Goal: Book appointment/travel/reservation

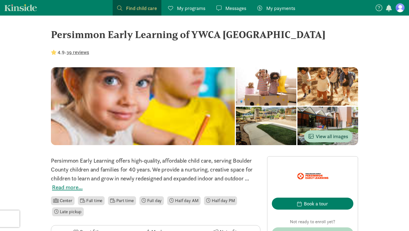
scroll to position [95, 0]
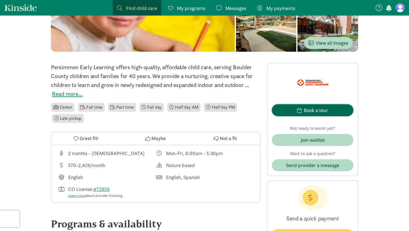
click at [292, 109] on span "Book a tour" at bounding box center [312, 111] width 73 height 8
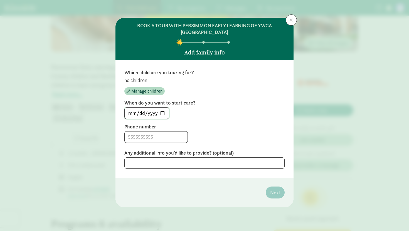
click at [157, 112] on input "[DATE]" at bounding box center [147, 113] width 44 height 11
click at [163, 112] on input "[DATE]" at bounding box center [147, 113] width 44 height 11
type input "[DATE]"
click at [158, 139] on input at bounding box center [156, 137] width 63 height 11
type input "3038098567"
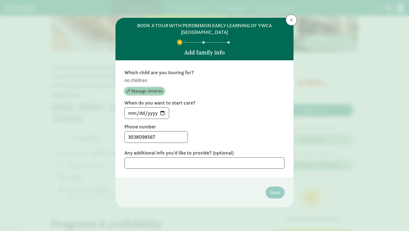
click at [149, 89] on span "Manage children" at bounding box center [146, 91] width 31 height 7
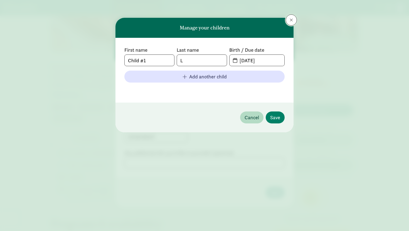
click at [290, 21] on span at bounding box center [291, 20] width 3 height 4
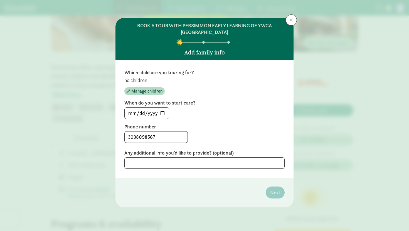
click at [190, 160] on textarea at bounding box center [204, 163] width 160 height 11
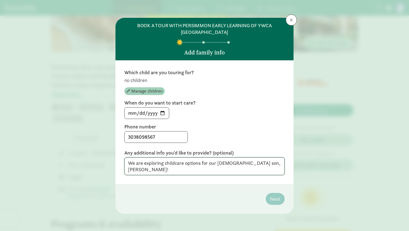
type textarea "We are exploring childcare options for our [DEMOGRAPHIC_DATA] son, [PERSON_NAME…"
click at [154, 90] on span "Manage children" at bounding box center [146, 91] width 31 height 7
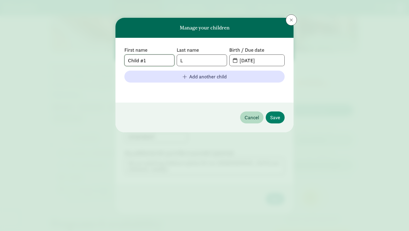
click at [156, 61] on input "Child #1" at bounding box center [150, 60] width 50 height 11
type input "[PERSON_NAME]"
type input "[DATE]"
click at [277, 119] on span "Save" at bounding box center [275, 118] width 10 height 8
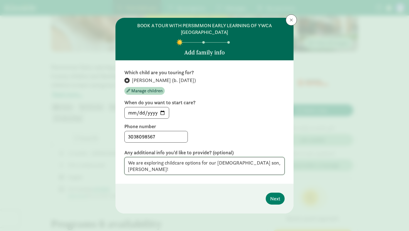
click at [271, 163] on textarea "We are exploring childcare options for our [DEMOGRAPHIC_DATA] son, [PERSON_NAME…" at bounding box center [204, 166] width 160 height 18
type textarea "We are exploring childcare options for our [DEMOGRAPHIC_DATA] son, [PERSON_NAME…"
click at [280, 195] on span "Next" at bounding box center [275, 199] width 10 height 8
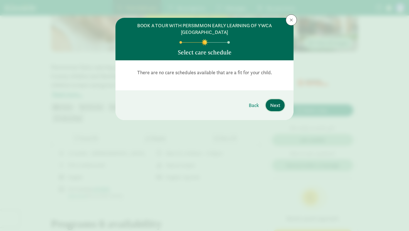
click at [274, 105] on span "Next" at bounding box center [275, 106] width 10 height 8
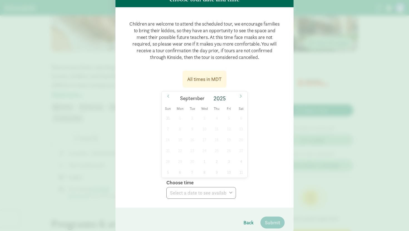
scroll to position [54, 0]
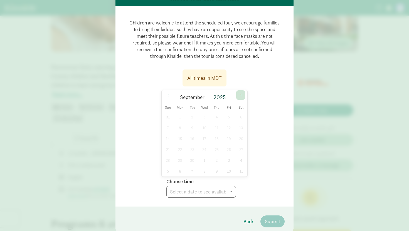
click at [238, 95] on span at bounding box center [240, 94] width 9 height 9
click at [204, 59] on p "Children are welcome to attend the scheduled tour, we encourage families to bri…" at bounding box center [204, 39] width 160 height 49
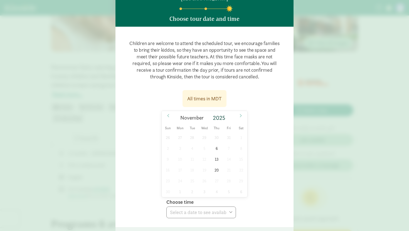
scroll to position [33, 0]
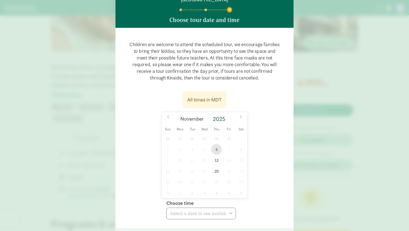
click at [219, 149] on span "6" at bounding box center [216, 149] width 11 height 11
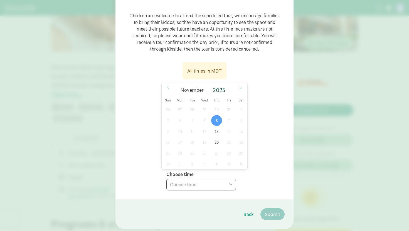
scroll to position [77, 0]
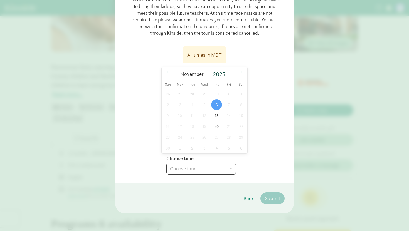
click at [226, 167] on select "Choose time 10:00 AM 10:30 AM" at bounding box center [201, 169] width 70 height 12
select select "[DATE]T10:00:00.000-07:00"
click at [166, 163] on select "Choose time 10:00 AM 10:30 AM" at bounding box center [201, 169] width 70 height 12
click at [274, 202] on span "Submit" at bounding box center [272, 199] width 15 height 8
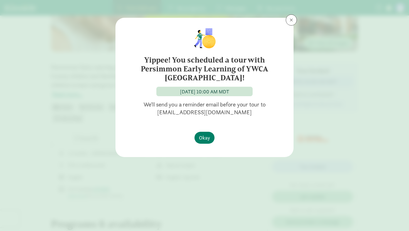
scroll to position [0, 0]
click at [292, 18] on span at bounding box center [291, 20] width 3 height 4
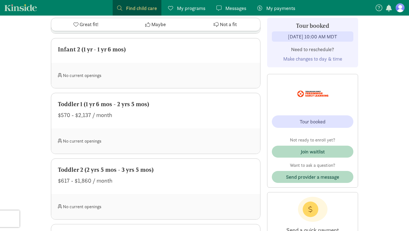
scroll to position [433, 0]
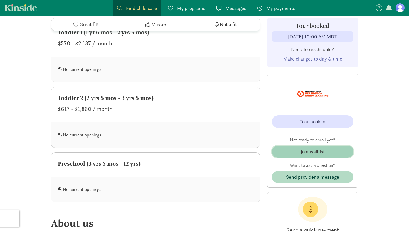
click at [323, 152] on div "Join waitlist" at bounding box center [313, 152] width 24 height 8
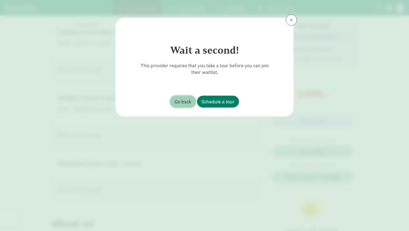
click at [185, 97] on button "Go back" at bounding box center [183, 102] width 26 height 12
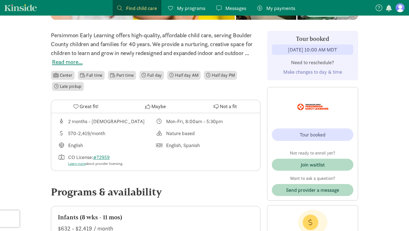
scroll to position [0, 0]
